Goal: Transaction & Acquisition: Obtain resource

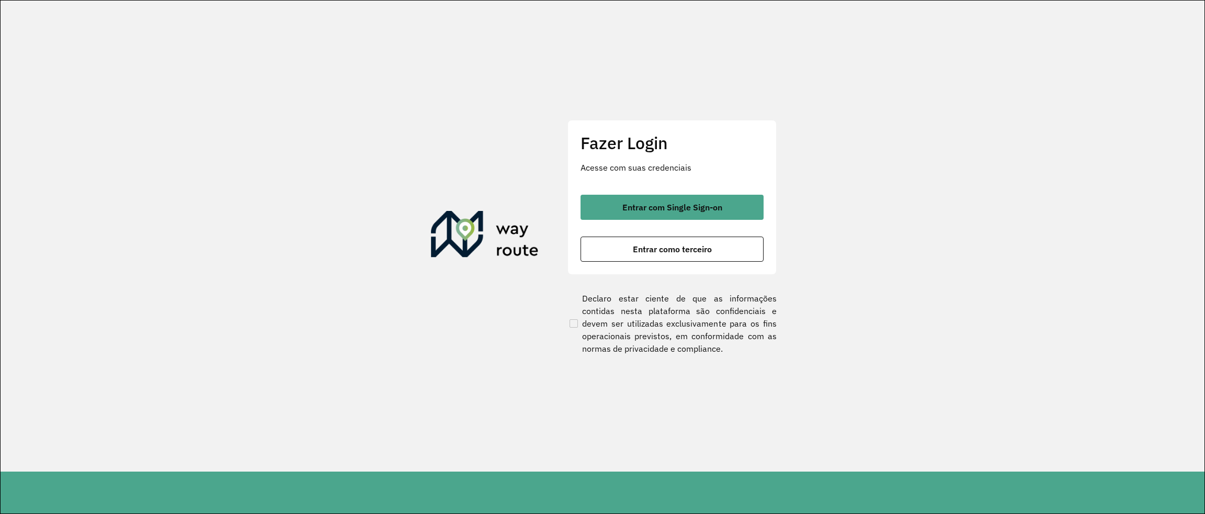
click at [727, 194] on div "Fazer Login Acesse com suas credenciais Entrar com Single Sign-on Entrar como t…" at bounding box center [671, 197] width 209 height 155
click at [724, 201] on button "Entrar com Single Sign-on" at bounding box center [672, 207] width 183 height 25
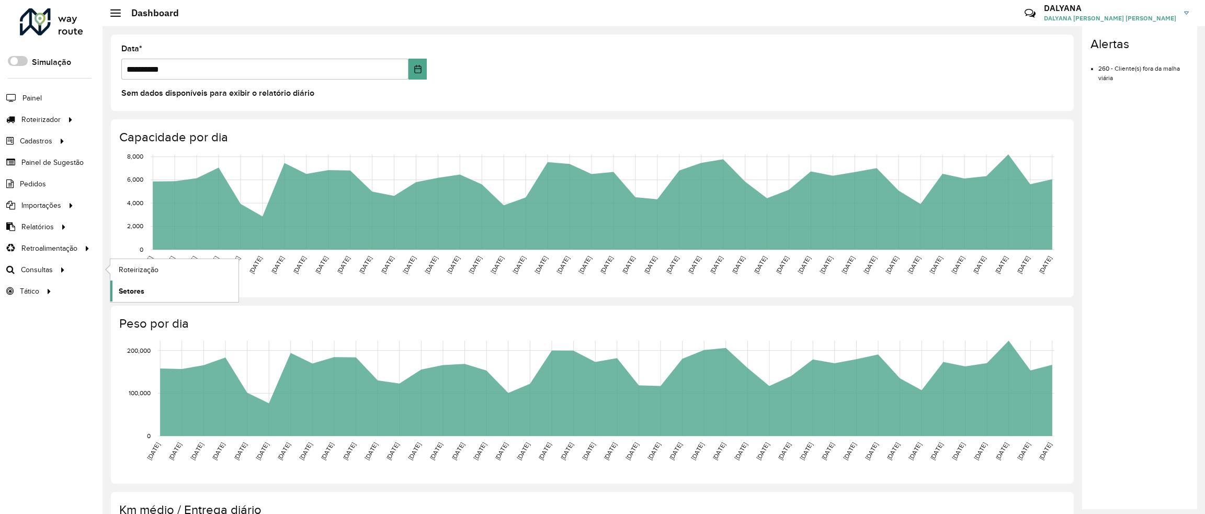
click at [143, 289] on span "Setores" at bounding box center [132, 291] width 26 height 11
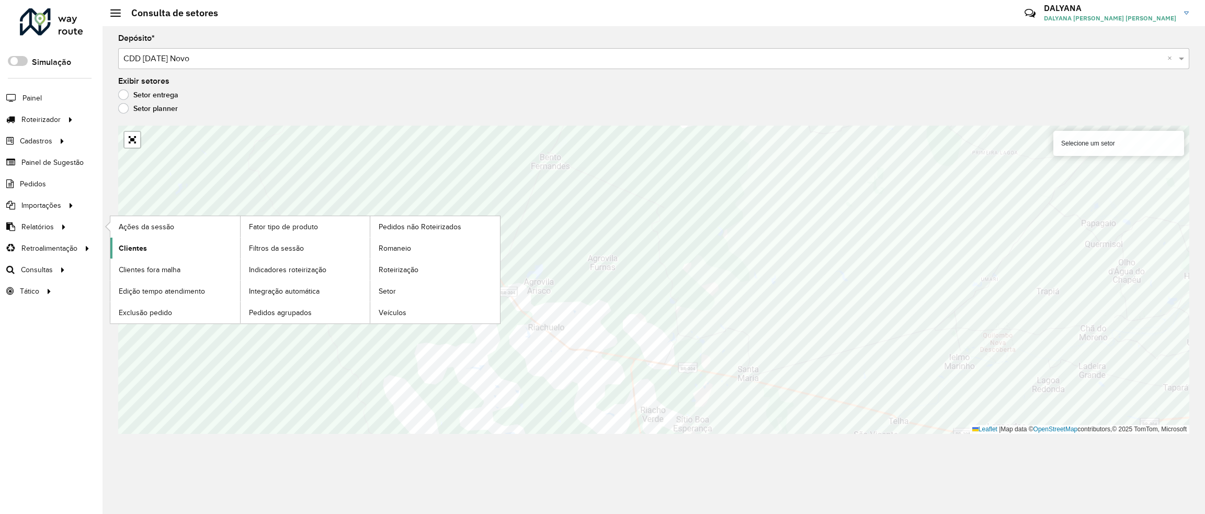
click at [137, 252] on span "Clientes" at bounding box center [133, 248] width 28 height 11
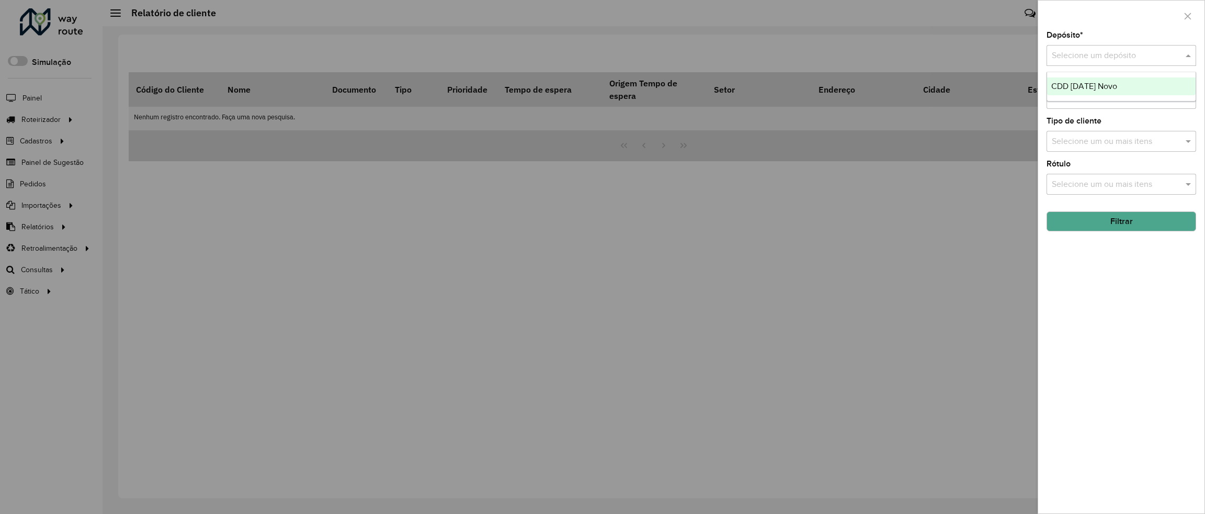
click at [1155, 56] on input "text" at bounding box center [1111, 56] width 118 height 13
click at [1080, 86] on span "CDD [DATE] Novo" at bounding box center [1084, 86] width 66 height 9
click at [1120, 228] on button "Filtrar" at bounding box center [1122, 221] width 150 height 20
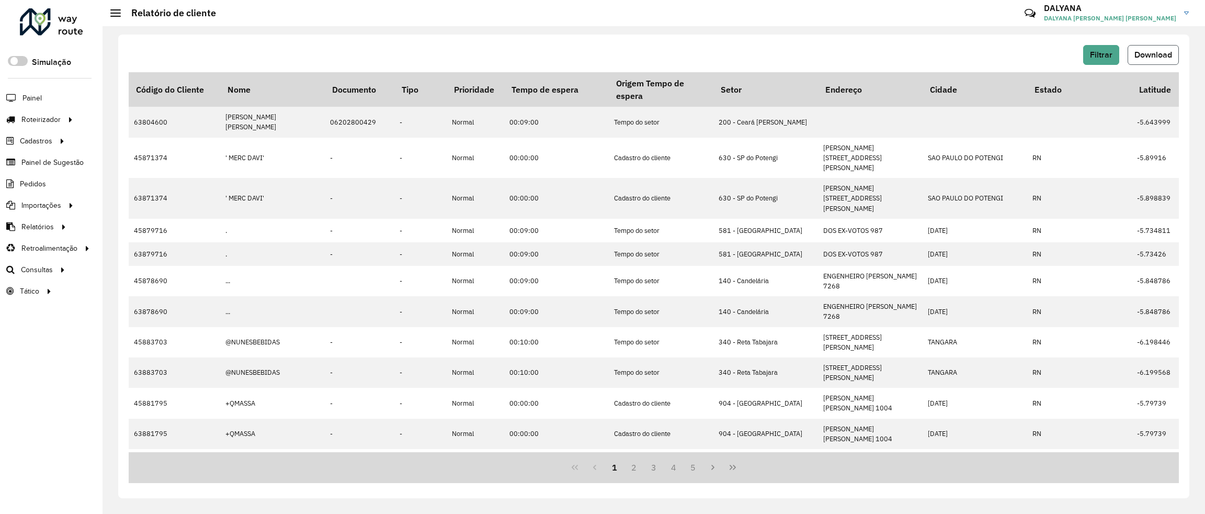
click at [1166, 55] on span "Download" at bounding box center [1153, 54] width 38 height 9
click at [142, 292] on span "Setores" at bounding box center [132, 291] width 26 height 11
